Goal: Check status

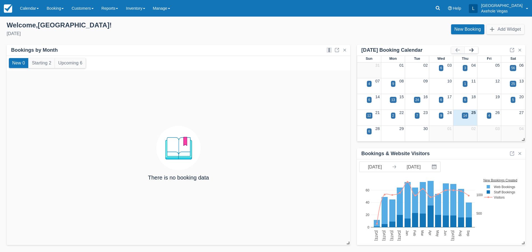
click at [475, 50] on button "button" at bounding box center [471, 50] width 13 height 7
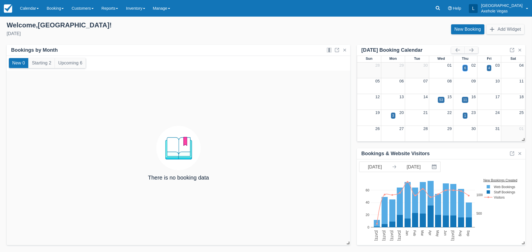
click at [465, 68] on div "6" at bounding box center [465, 68] width 2 height 5
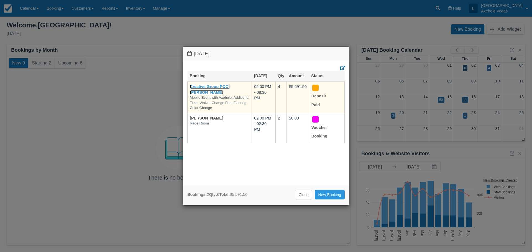
click at [205, 87] on link "Creative Group POC: Stephanie Sorrells" at bounding box center [210, 89] width 40 height 10
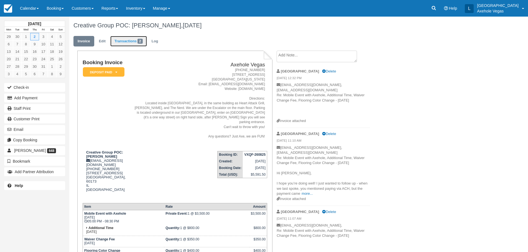
click at [127, 40] on link "Transactions 2" at bounding box center [128, 41] width 37 height 11
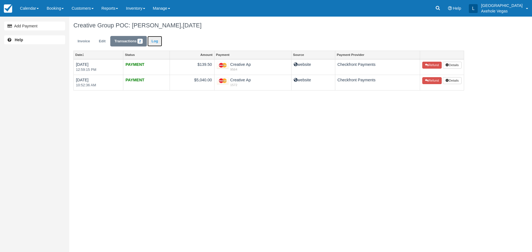
click at [153, 43] on link "Log" at bounding box center [154, 41] width 15 height 11
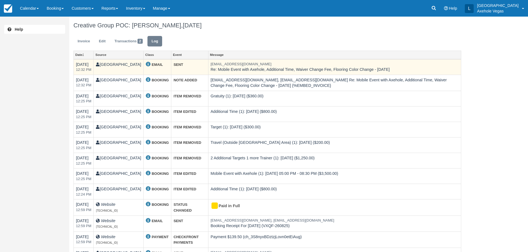
click at [94, 63] on td "Thu 25 Sep 2025 12:32 PM" at bounding box center [84, 67] width 20 height 16
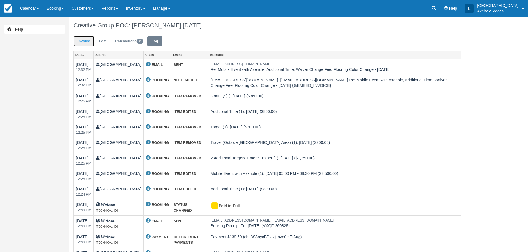
click at [86, 40] on link "Invoice" at bounding box center [83, 41] width 21 height 11
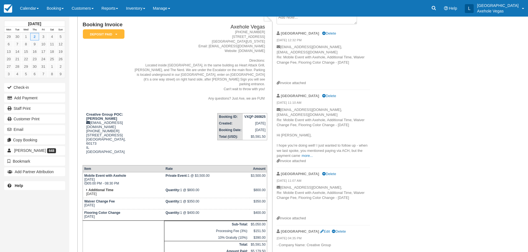
scroll to position [138, 0]
